Goal: Transaction & Acquisition: Register for event/course

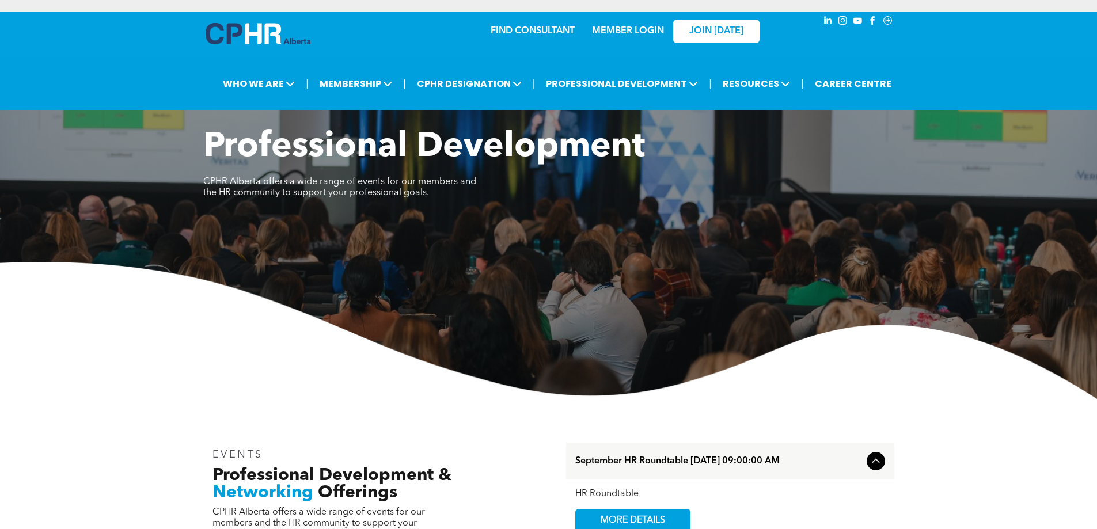
click at [623, 31] on link "MEMBER LOGIN" at bounding box center [628, 30] width 72 height 9
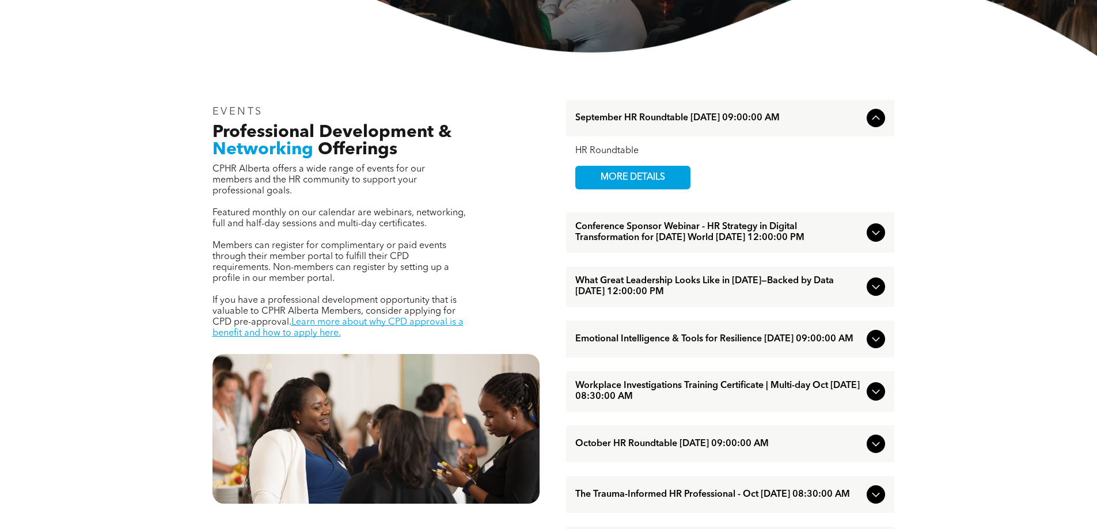
scroll to position [346, 0]
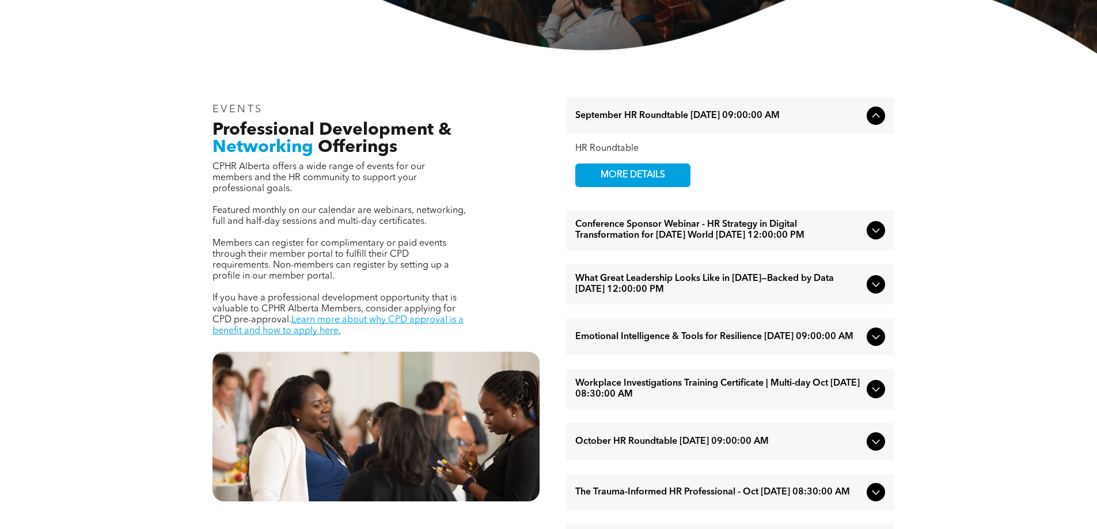
click at [882, 291] on icon at bounding box center [876, 285] width 14 height 14
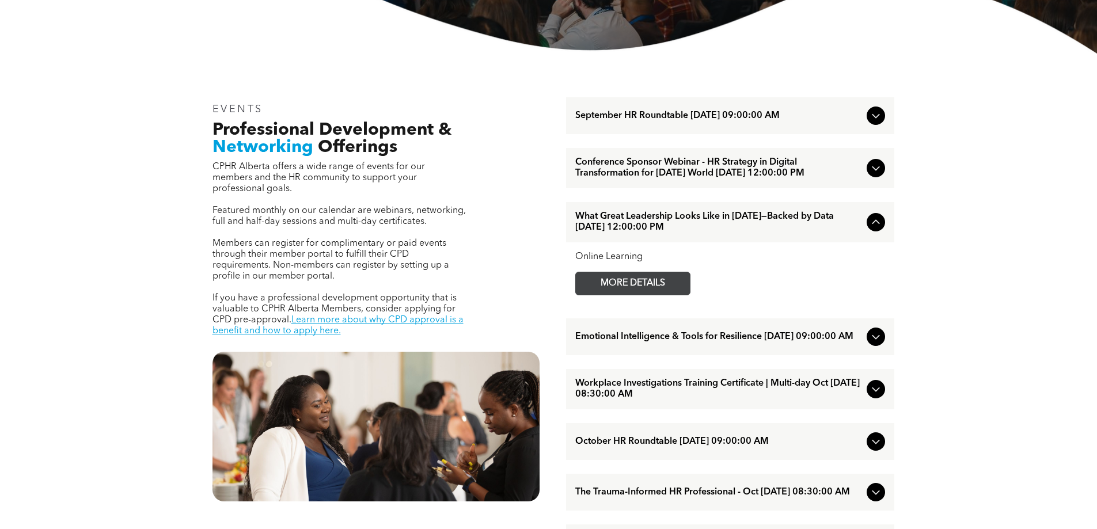
click at [649, 295] on span "MORE DETAILS" at bounding box center [632, 283] width 91 height 22
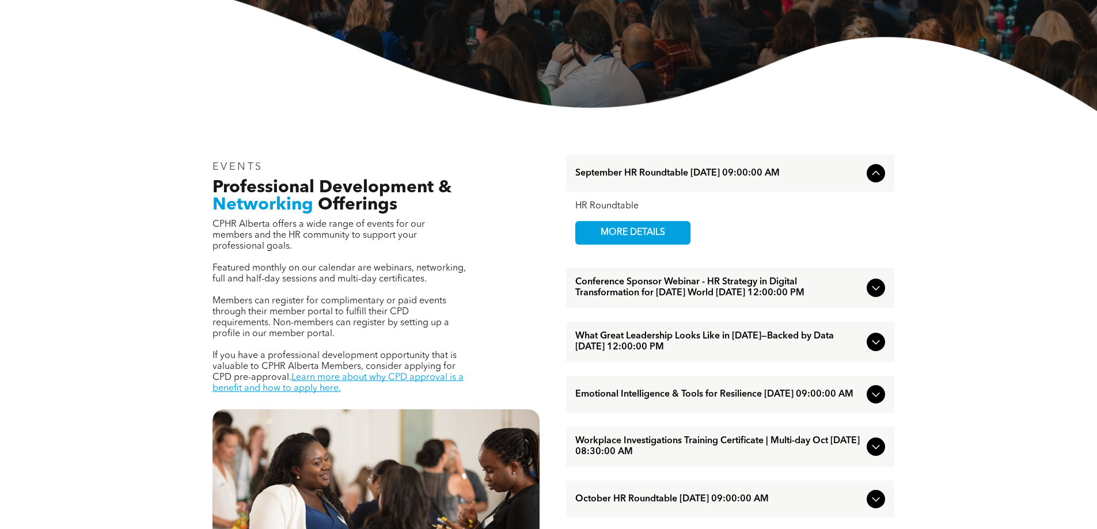
scroll to position [346, 0]
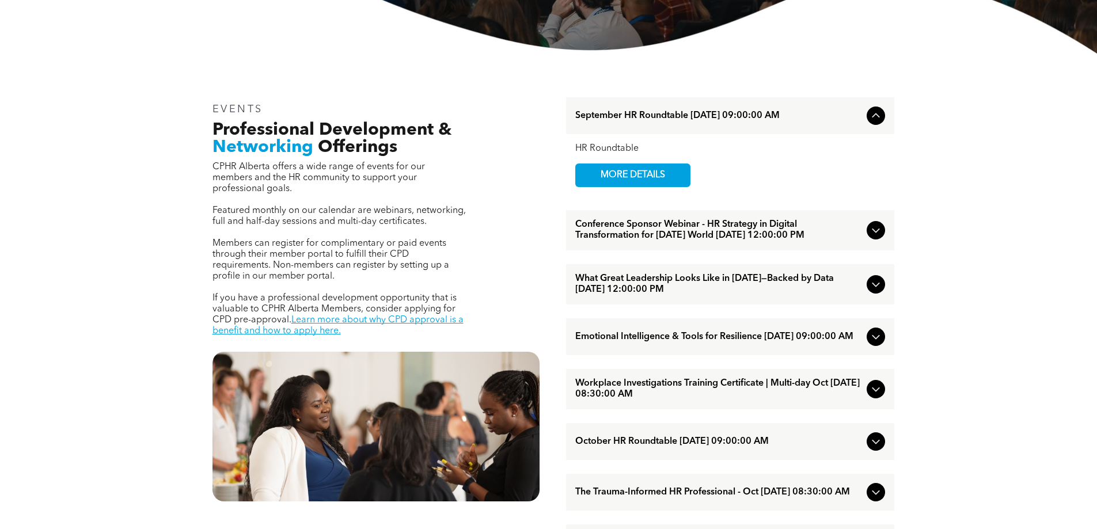
click at [875, 230] on icon at bounding box center [876, 230] width 14 height 14
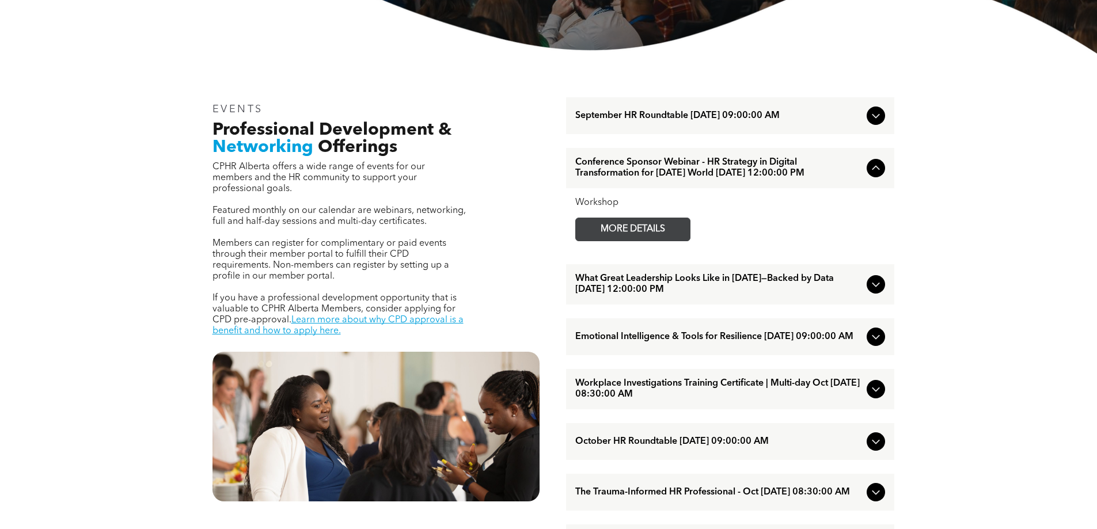
click at [632, 237] on span "MORE DETAILS" at bounding box center [632, 229] width 91 height 22
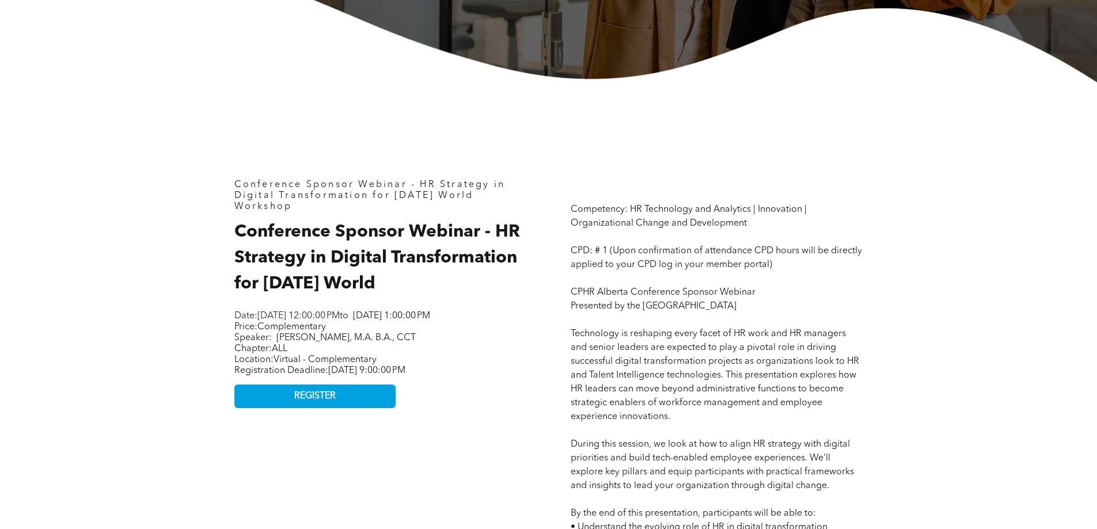
scroll to position [461, 0]
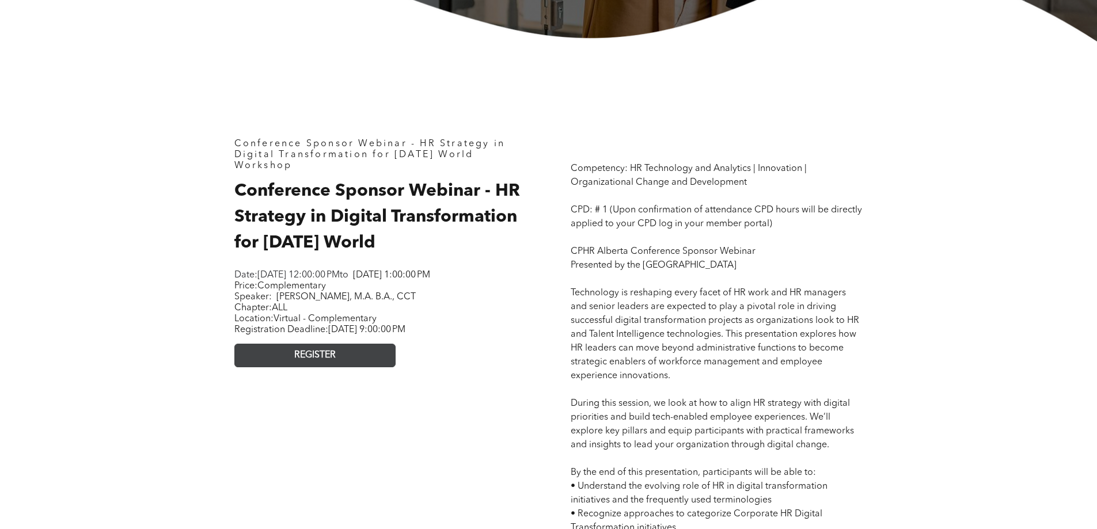
click at [358, 367] on link "REGISTER" at bounding box center [314, 356] width 161 height 24
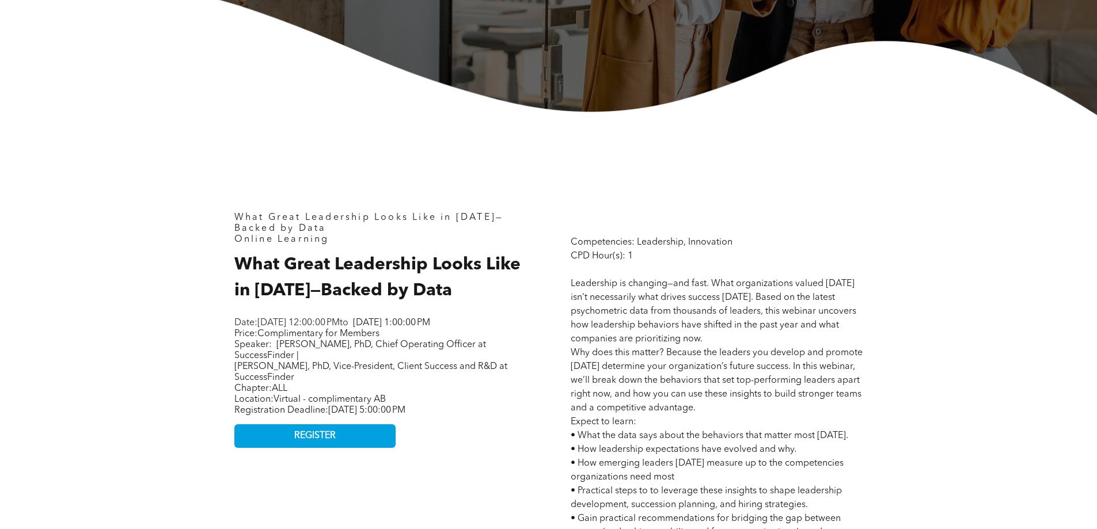
scroll to position [403, 0]
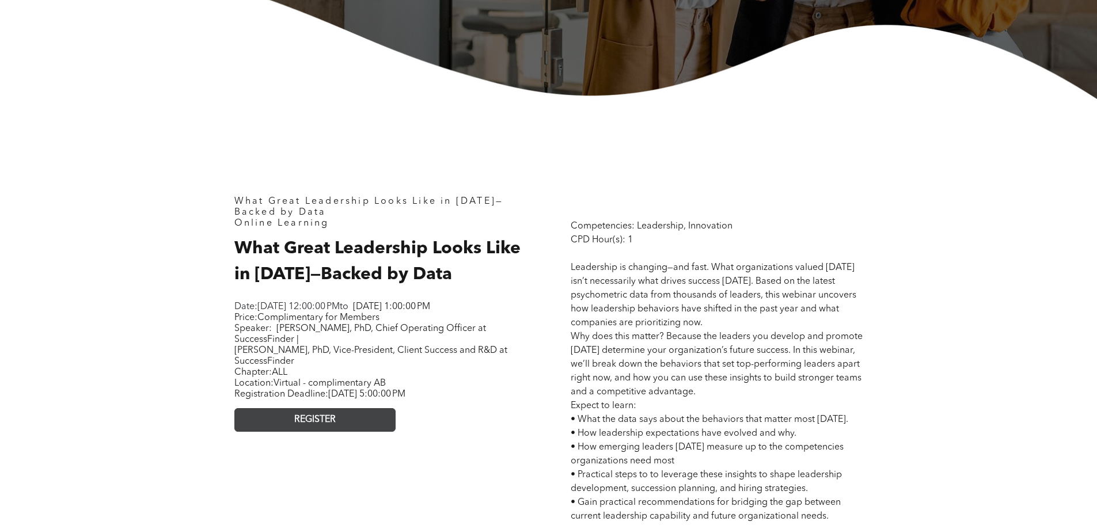
click at [321, 425] on link "REGISTER" at bounding box center [314, 420] width 161 height 24
